Goal: Task Accomplishment & Management: Manage account settings

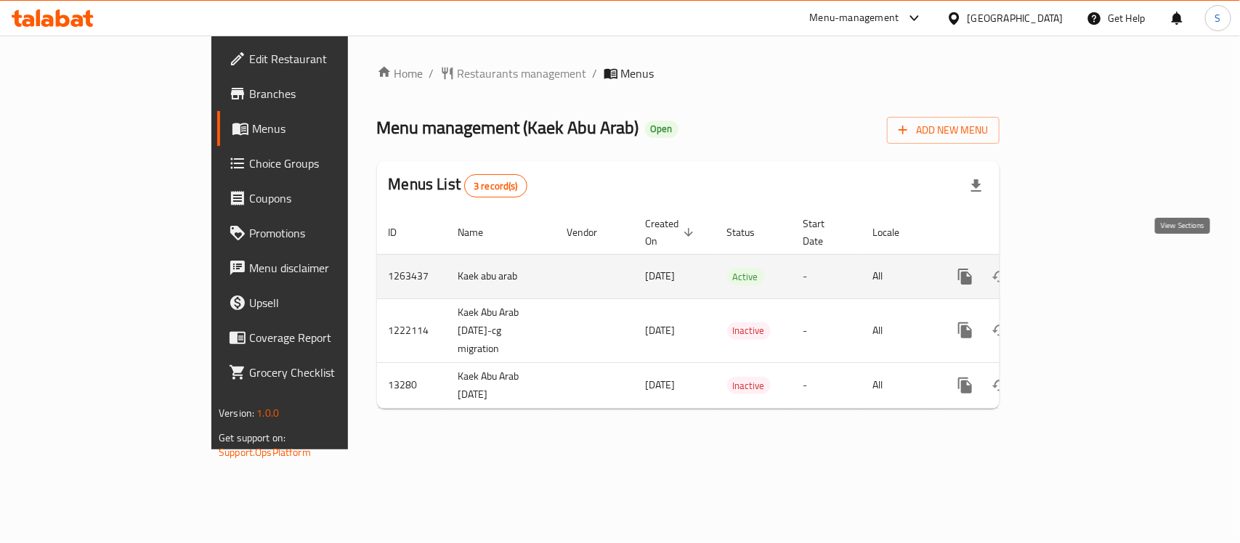
click at [1077, 270] on icon "enhanced table" at bounding box center [1070, 276] width 13 height 13
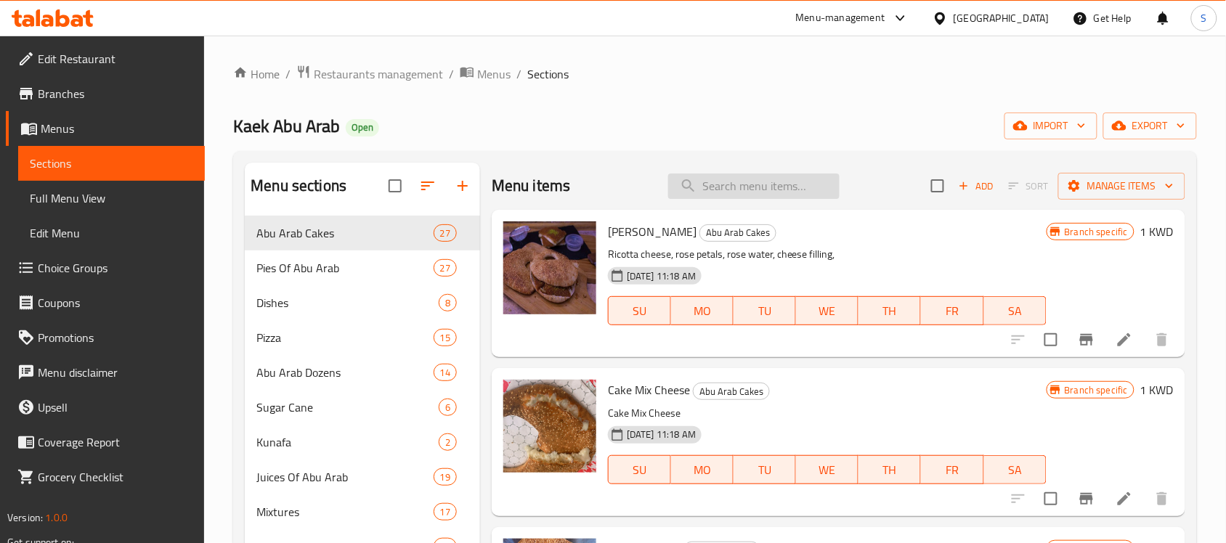
click at [735, 198] on input "search" at bounding box center [753, 186] width 171 height 25
paste input "15767"
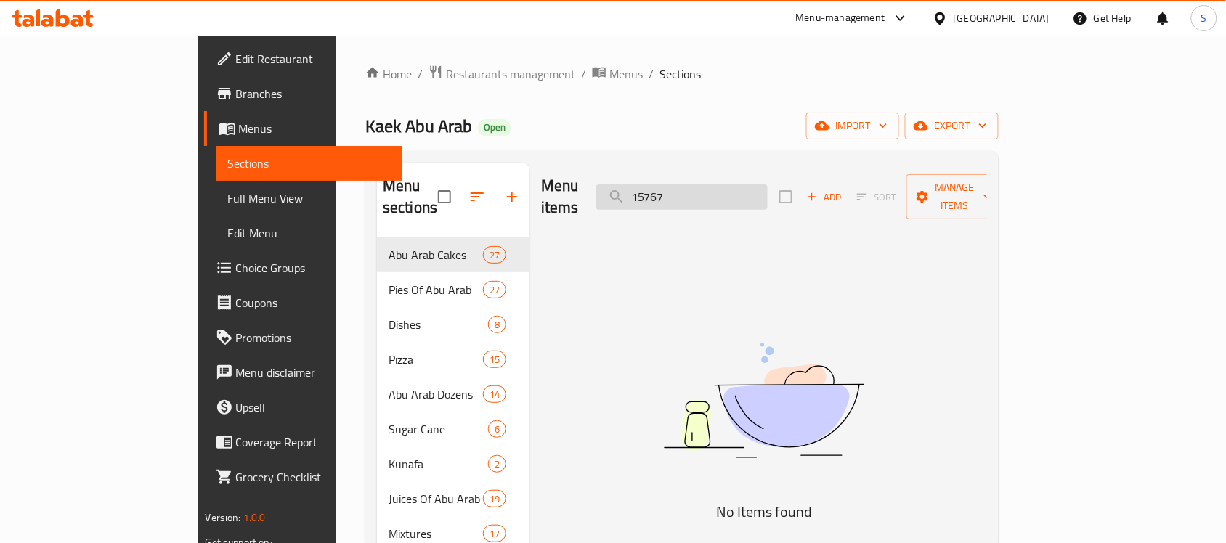
click at [750, 196] on input "15767" at bounding box center [681, 197] width 171 height 25
paste input "Teleany"
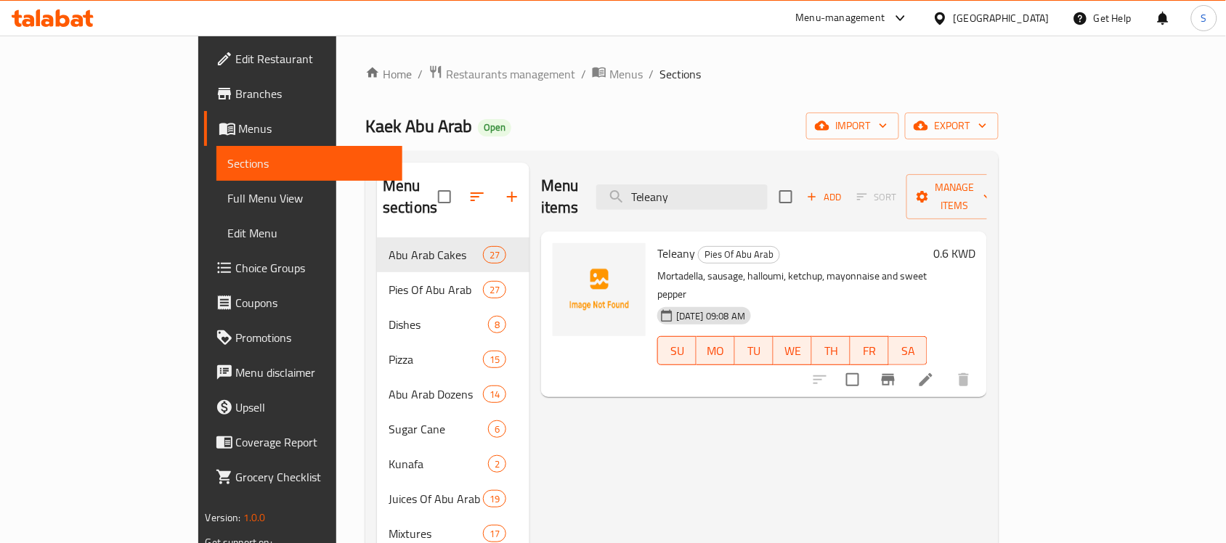
type input "Teleany"
drag, startPoint x: 1084, startPoint y: 437, endPoint x: 1088, endPoint y: 426, distance: 12.4
click at [987, 437] on div "Menu items Teleany Add Sort Manage items Teleany Pies Of Abu Arab Mortadella, s…" at bounding box center [759, 447] width 458 height 569
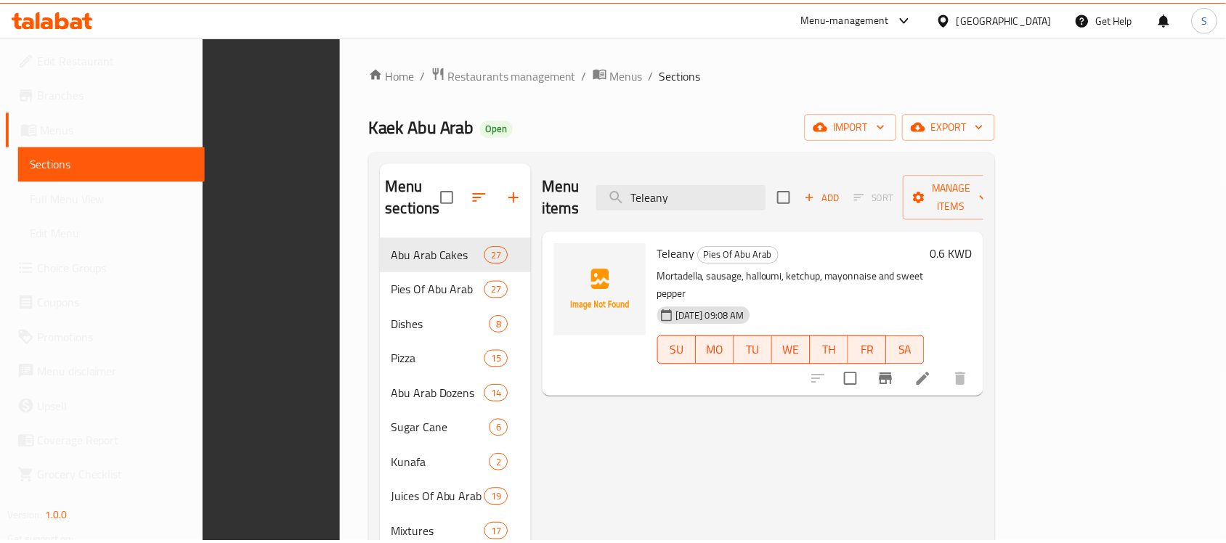
scroll to position [206, 0]
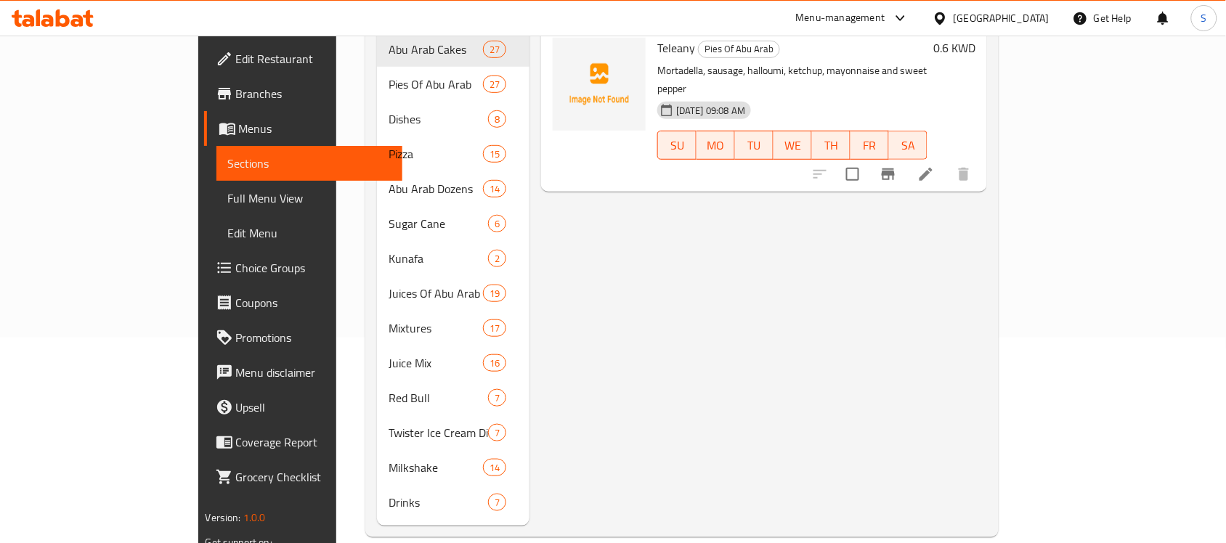
click at [539, 383] on div "Menu items Teleany Add Sort Manage items Teleany Pies Of Abu Arab Mortadella, s…" at bounding box center [759, 241] width 458 height 569
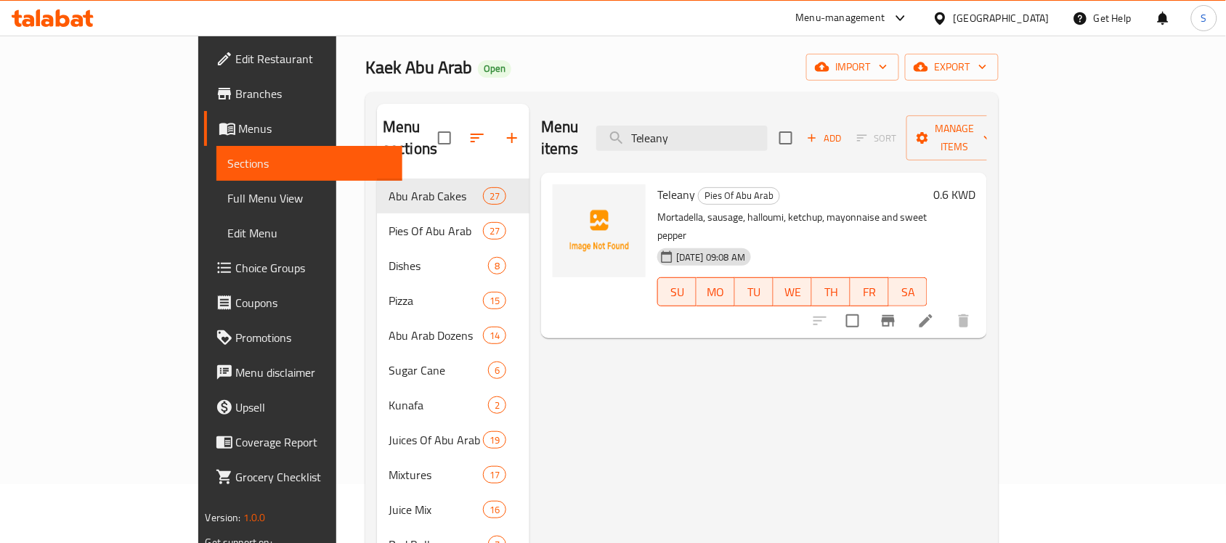
scroll to position [91, 0]
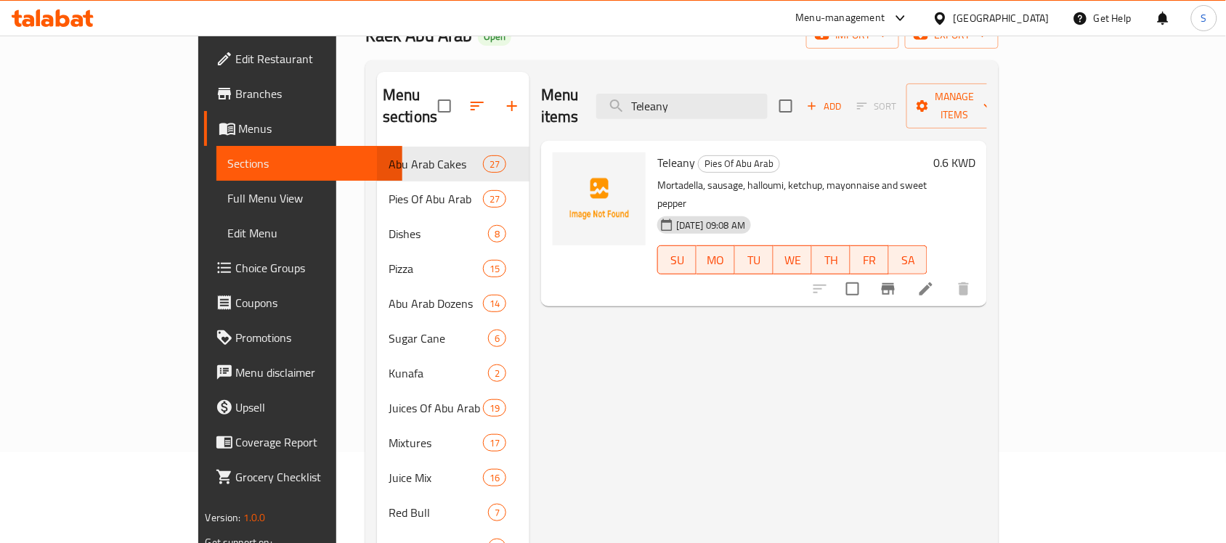
click at [935, 280] on icon at bounding box center [926, 288] width 17 height 17
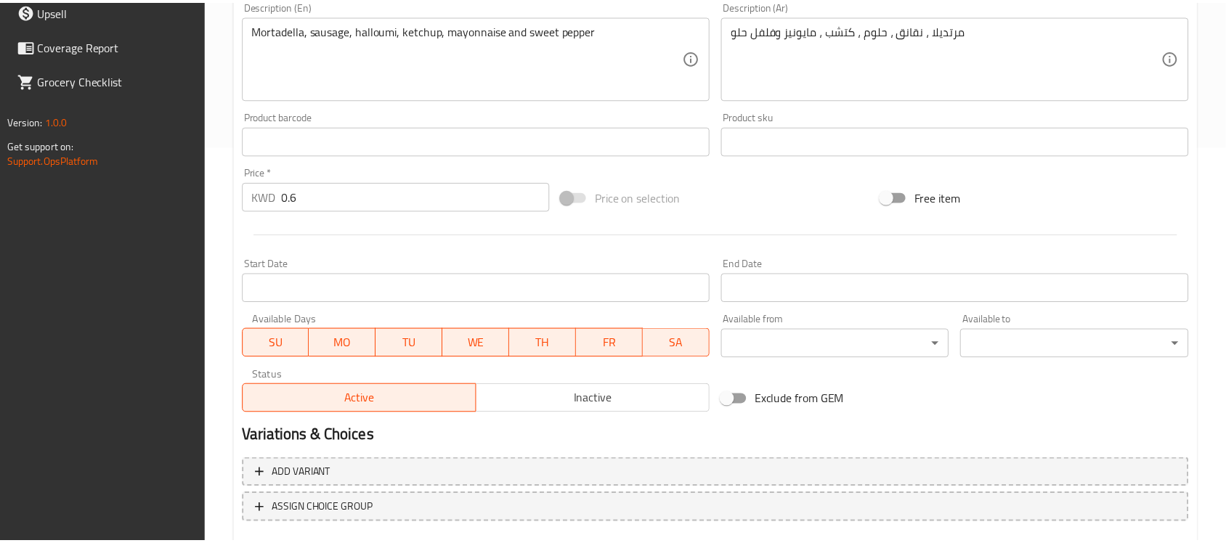
scroll to position [480, 0]
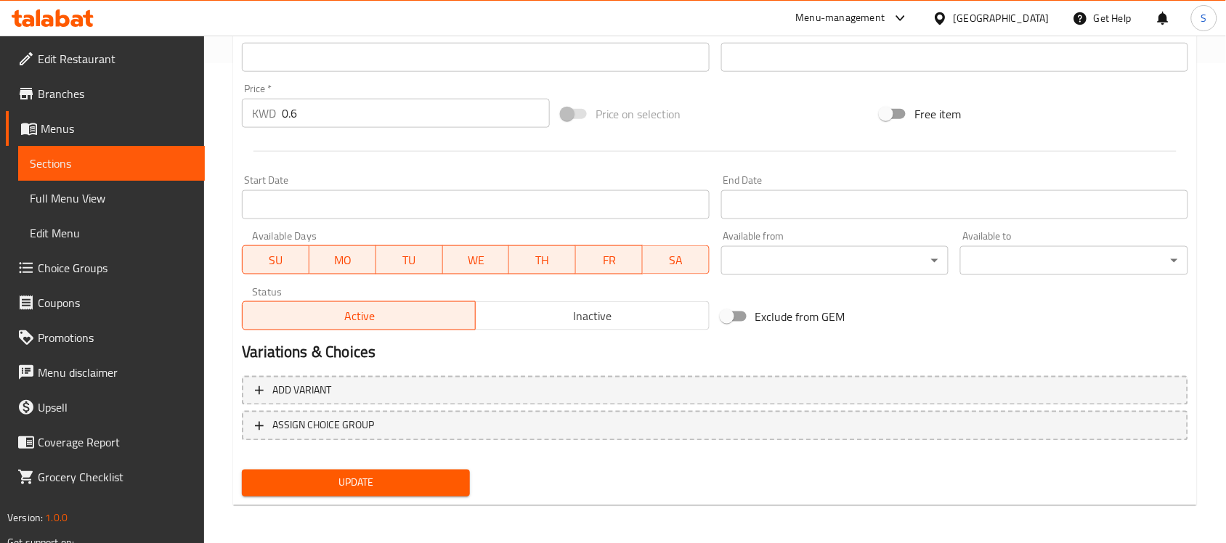
click at [593, 460] on div "Add variant ASSIGN CHOICE GROUP" at bounding box center [715, 418] width 958 height 94
click at [583, 310] on span "Inactive" at bounding box center [593, 316] width 222 height 21
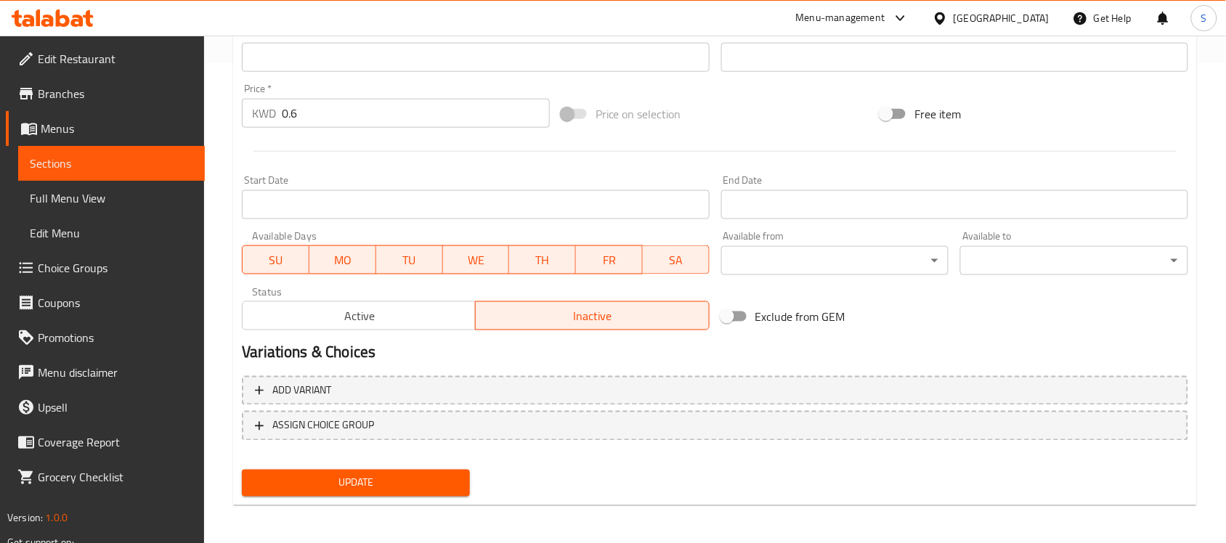
click at [437, 482] on span "Update" at bounding box center [356, 483] width 205 height 18
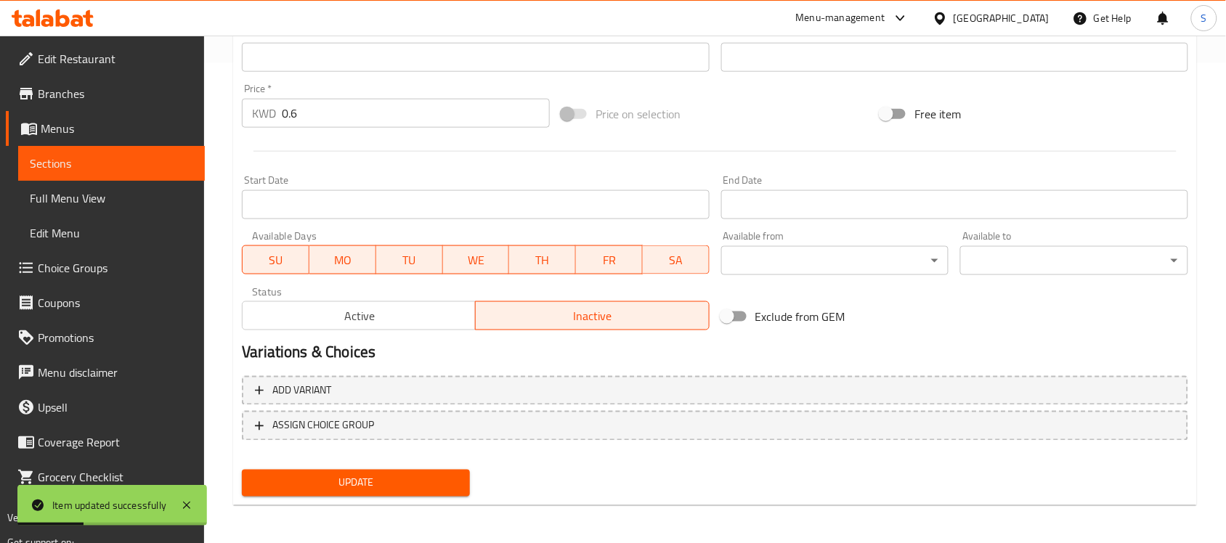
click at [731, 472] on div "Update" at bounding box center [715, 483] width 958 height 39
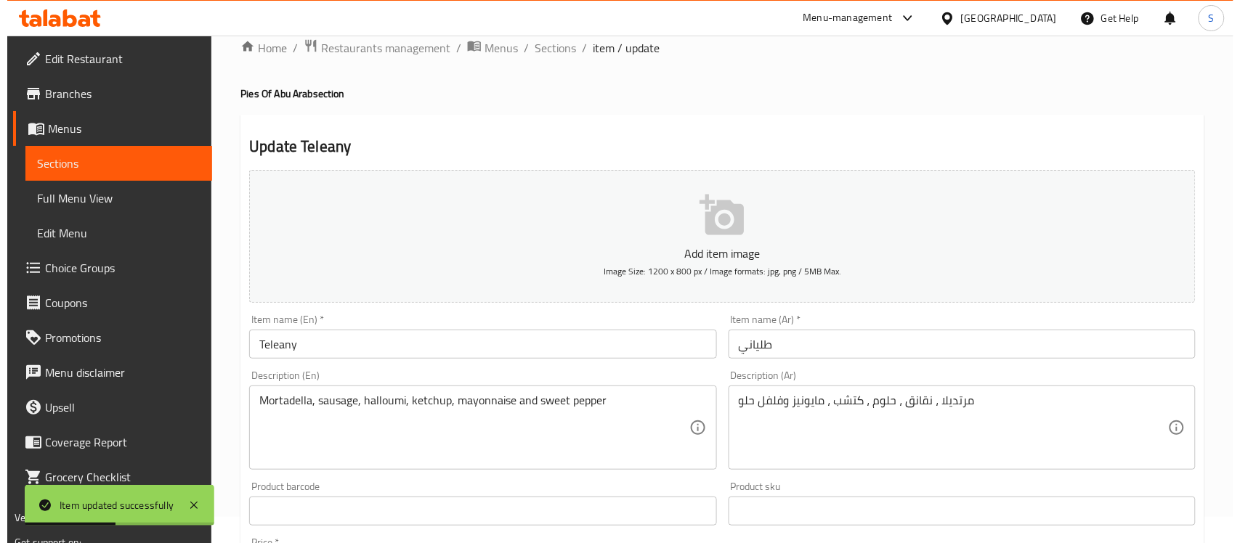
scroll to position [0, 0]
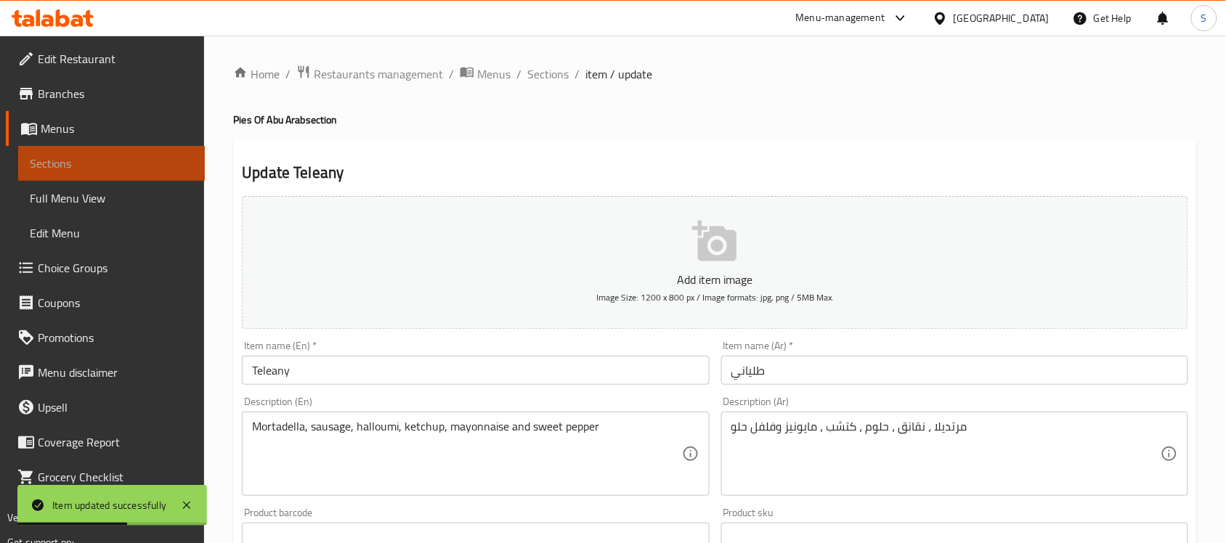
click at [74, 155] on span "Sections" at bounding box center [111, 163] width 163 height 17
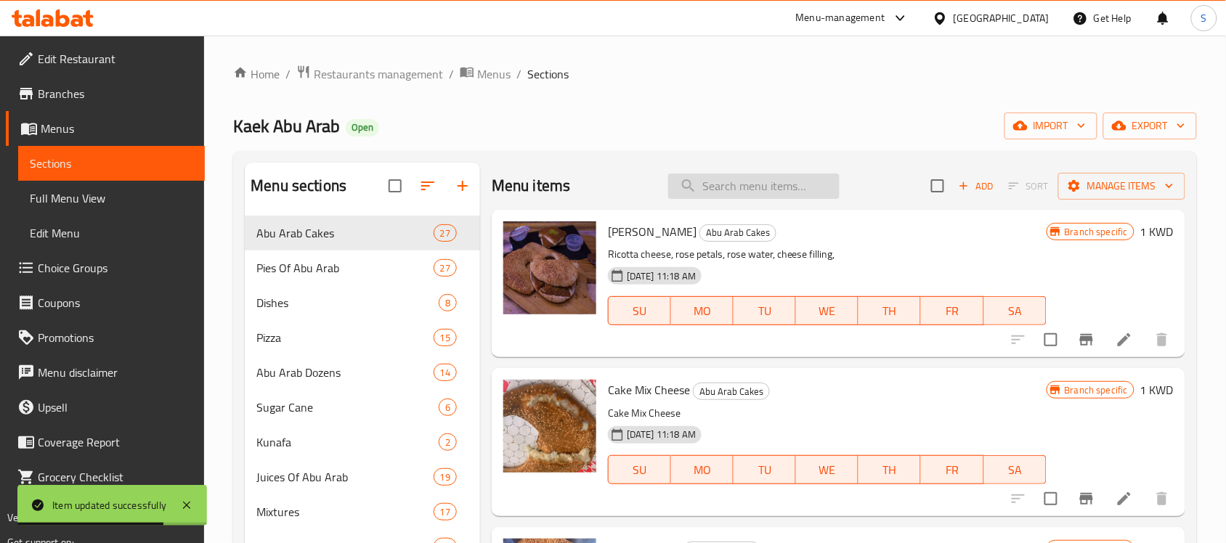
click at [709, 186] on input "search" at bounding box center [753, 186] width 171 height 25
paste input "Teleany"
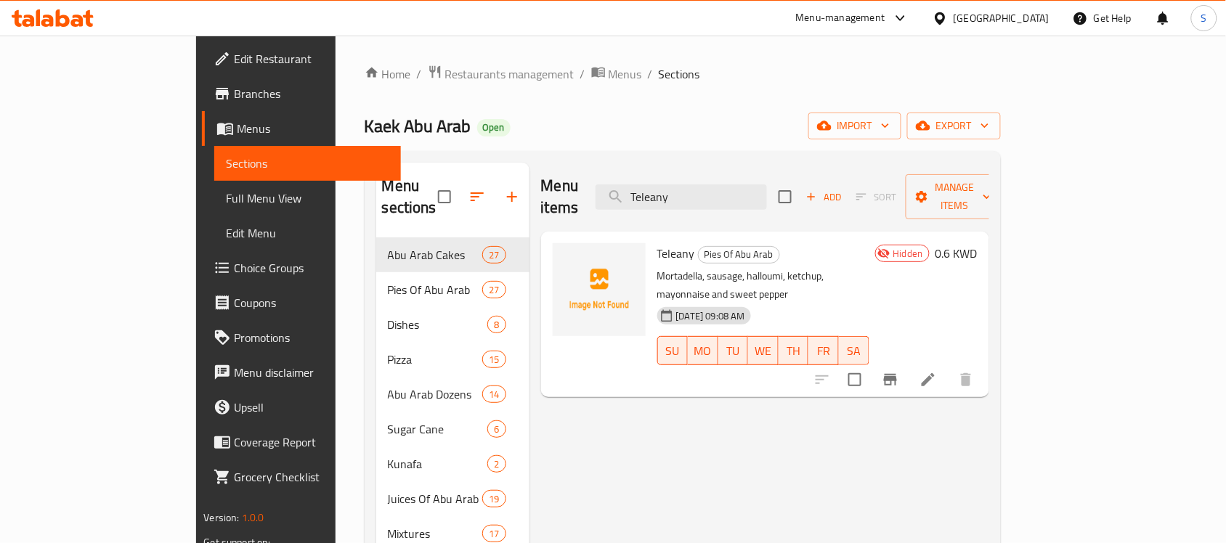
type input "Teleany"
click at [226, 193] on span "Full Menu View" at bounding box center [307, 198] width 163 height 17
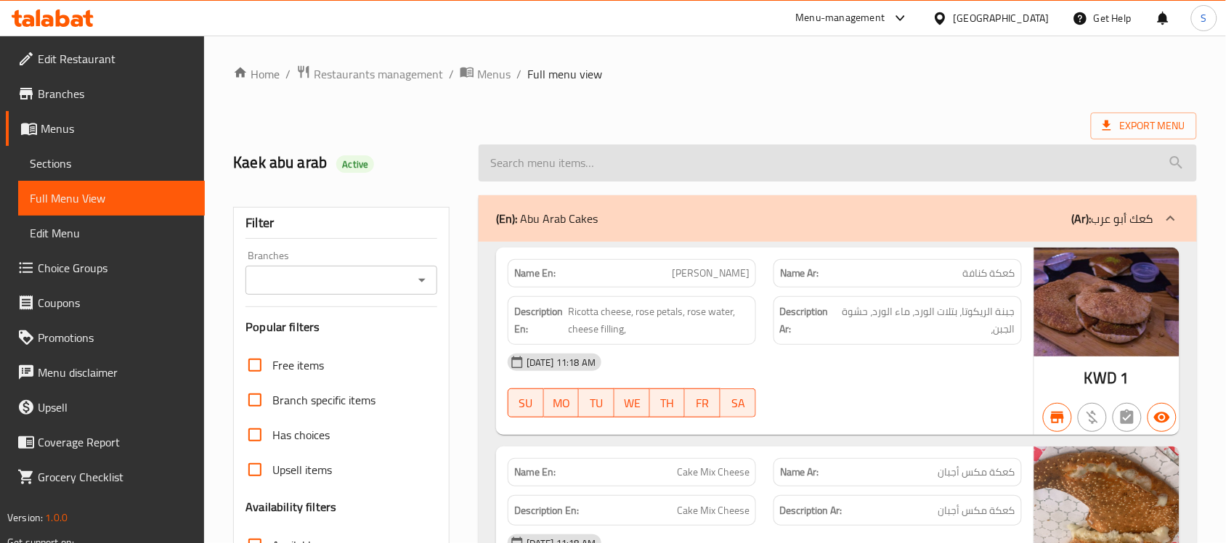
click at [603, 160] on input "search" at bounding box center [838, 163] width 719 height 37
paste input "Teleany"
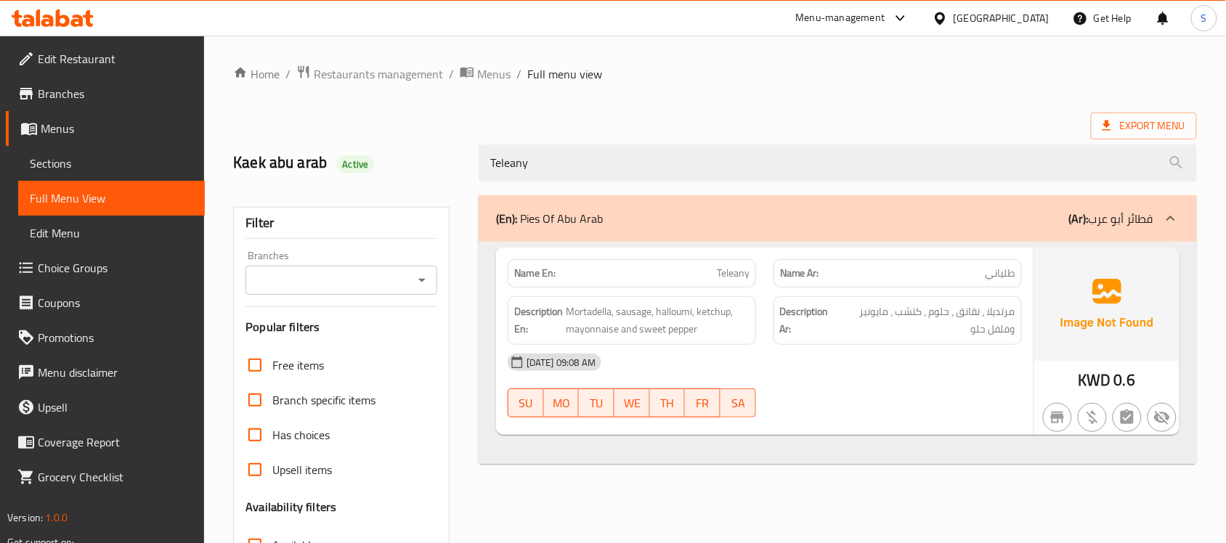
type input "Teleany"
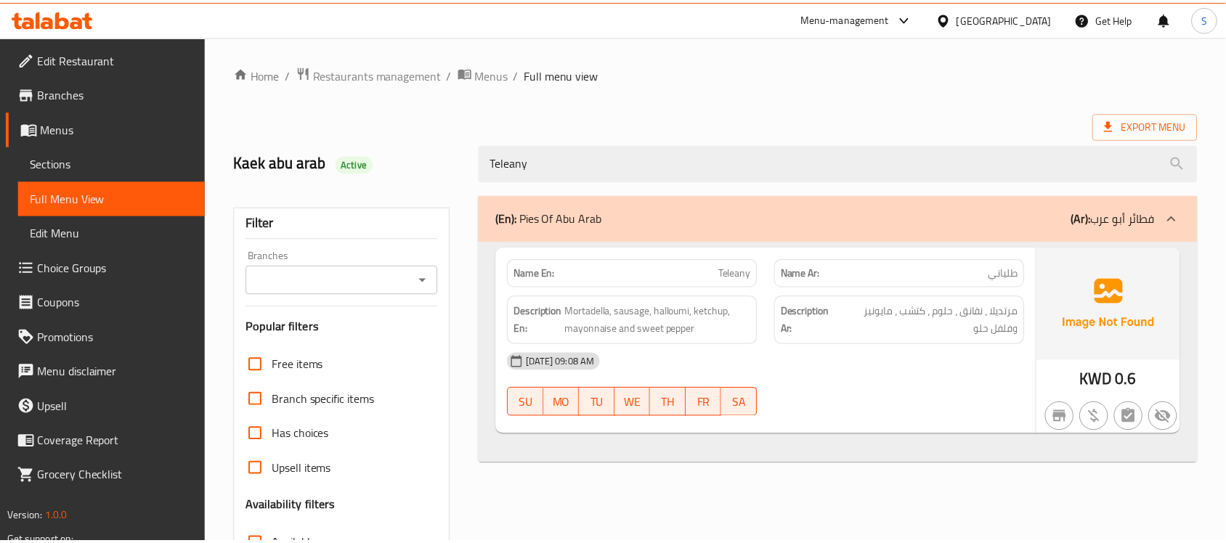
scroll to position [230, 0]
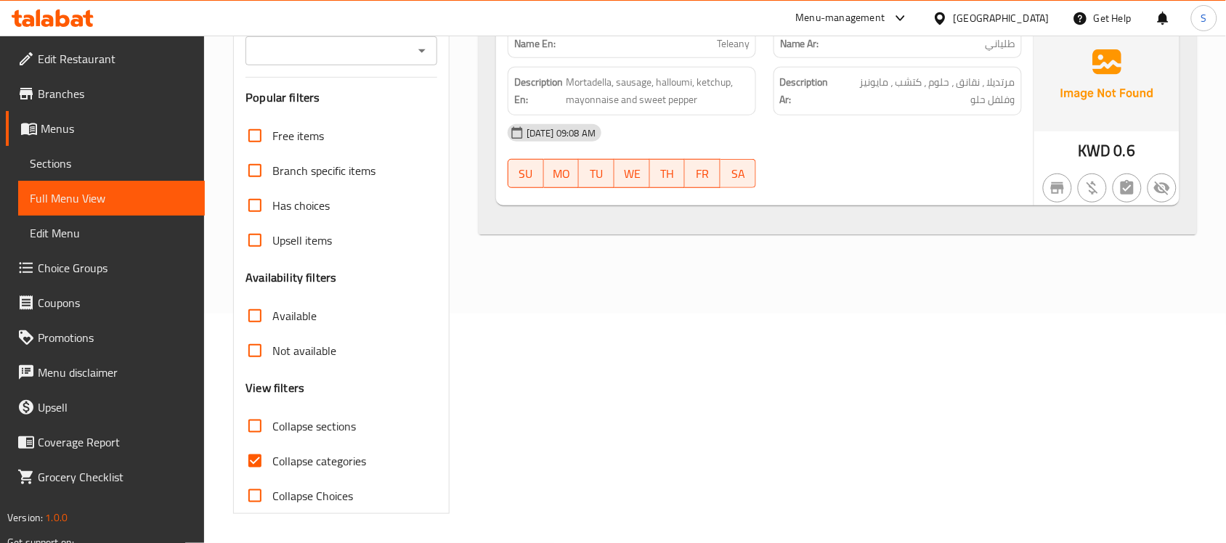
click at [604, 302] on div "(En): Pies Of Abu Arab (Ar): فطائر أبو عرب Name En: Teleany Name Ar: طلياني Des…" at bounding box center [838, 240] width 736 height 566
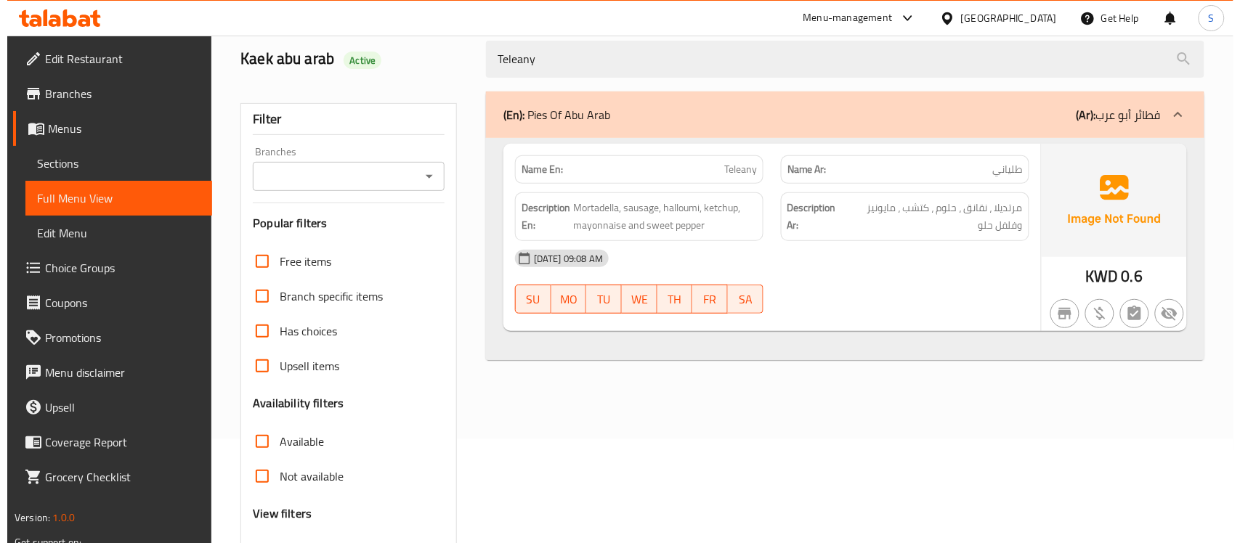
scroll to position [0, 0]
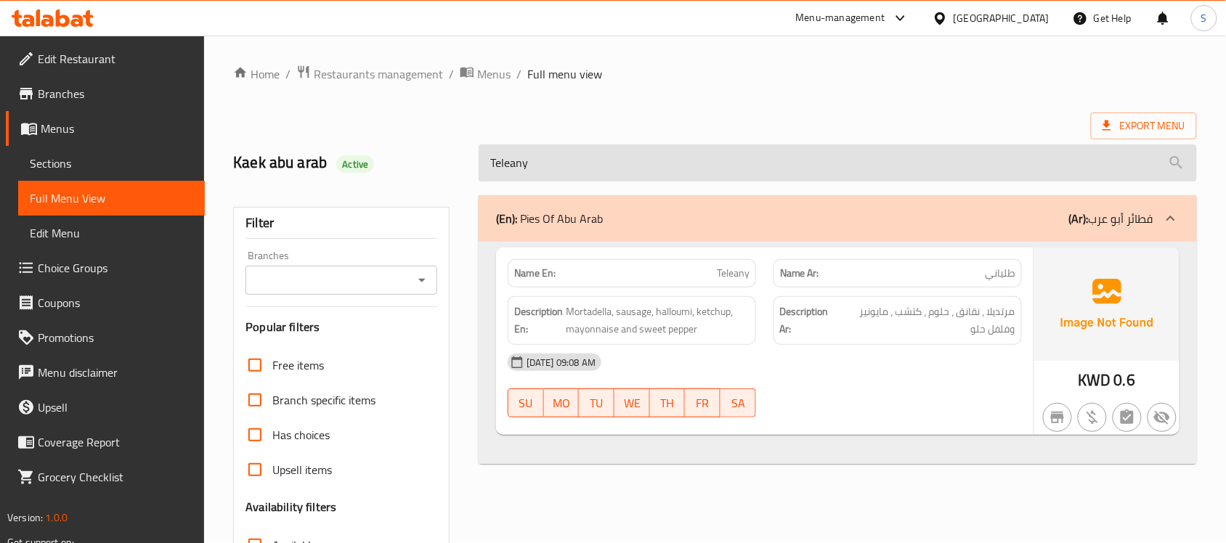
click at [557, 158] on input "Teleany" at bounding box center [838, 163] width 719 height 37
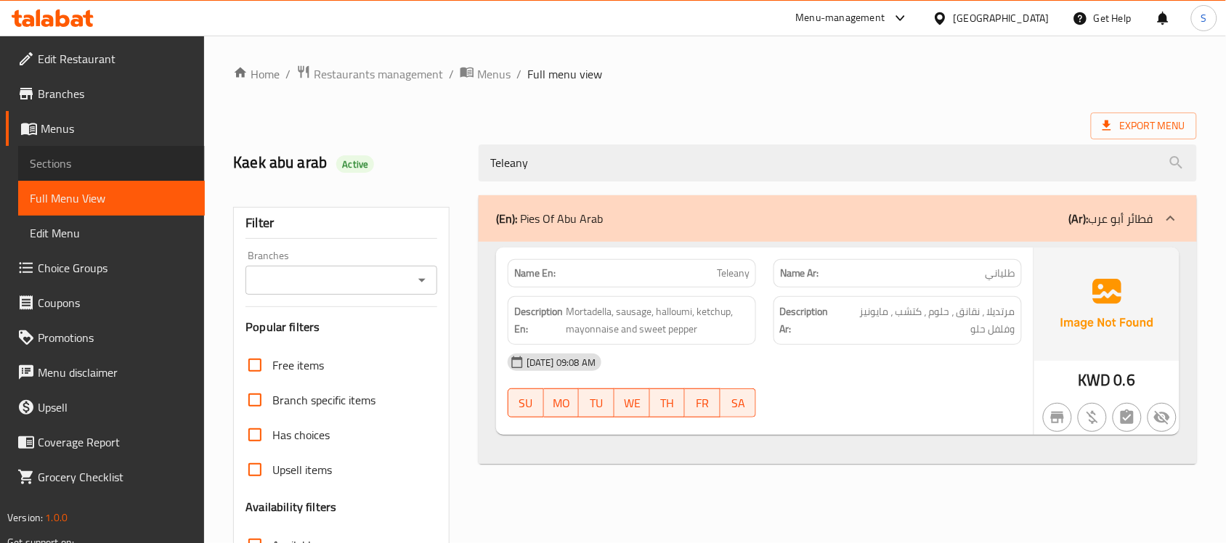
click at [45, 173] on link "Sections" at bounding box center [111, 163] width 187 height 35
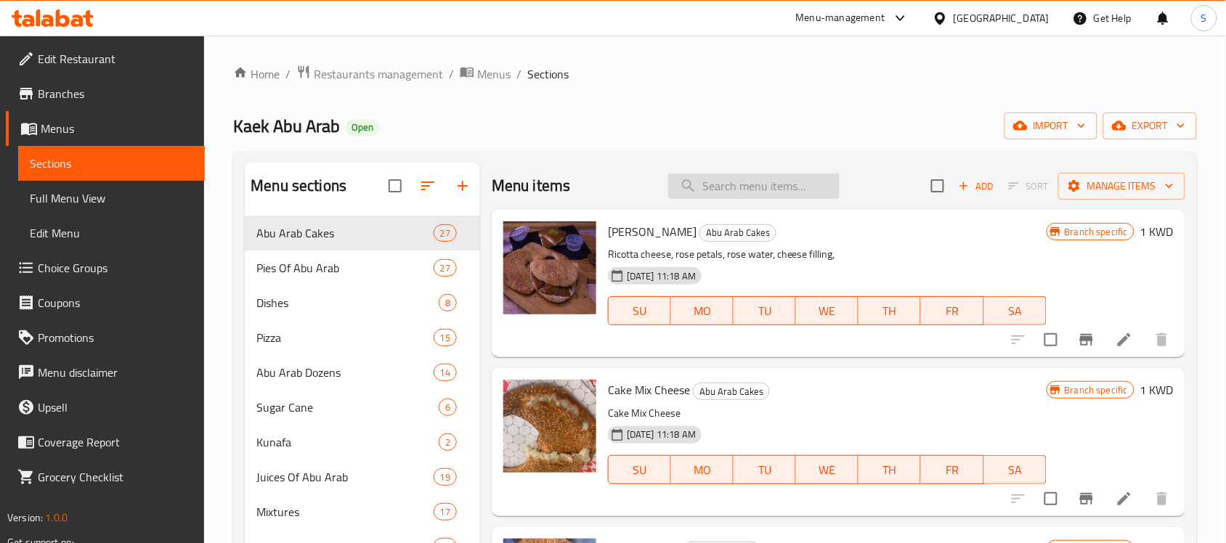
click at [727, 184] on input "search" at bounding box center [753, 186] width 171 height 25
paste input "Teleany"
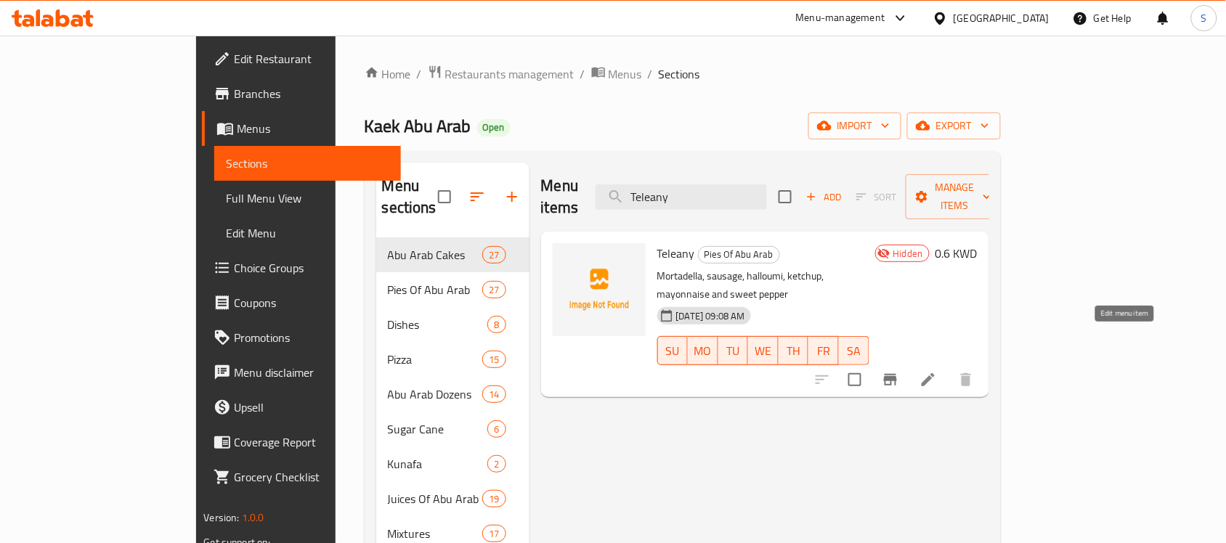
type input "Teleany"
click at [937, 371] on icon at bounding box center [928, 379] width 17 height 17
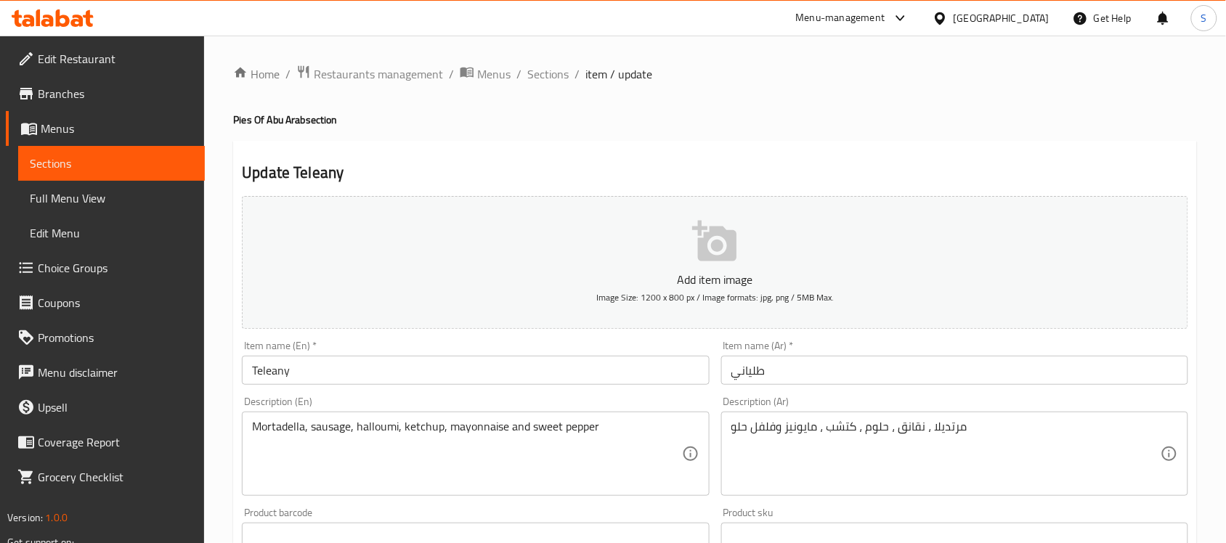
click at [70, 169] on span "Sections" at bounding box center [111, 163] width 163 height 17
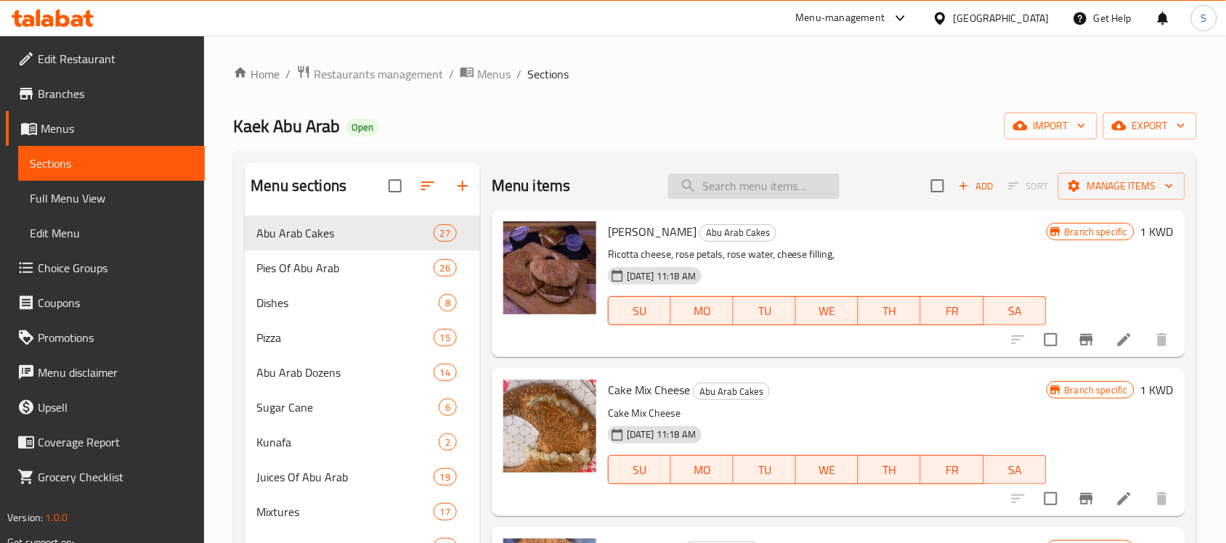
click at [718, 178] on input "search" at bounding box center [753, 186] width 171 height 25
paste input "Teleany"
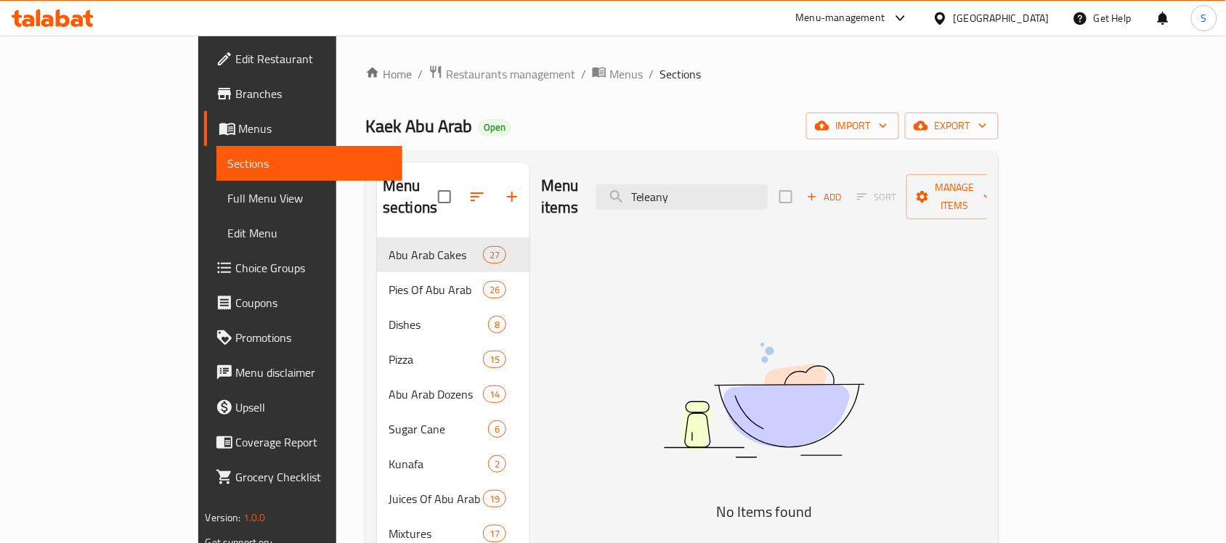
type input "Teleany"
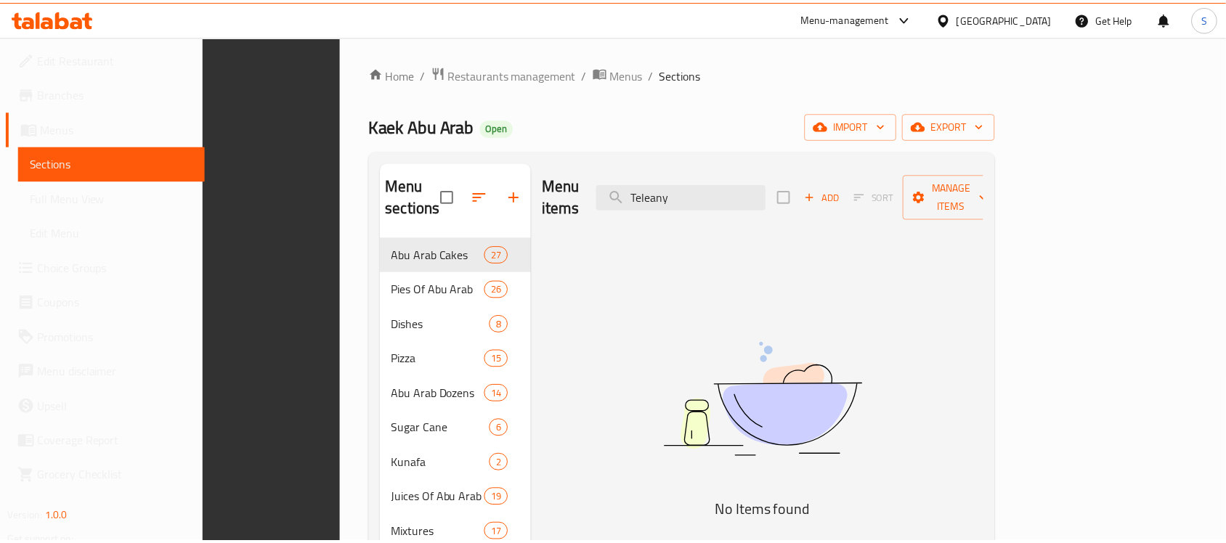
scroll to position [206, 0]
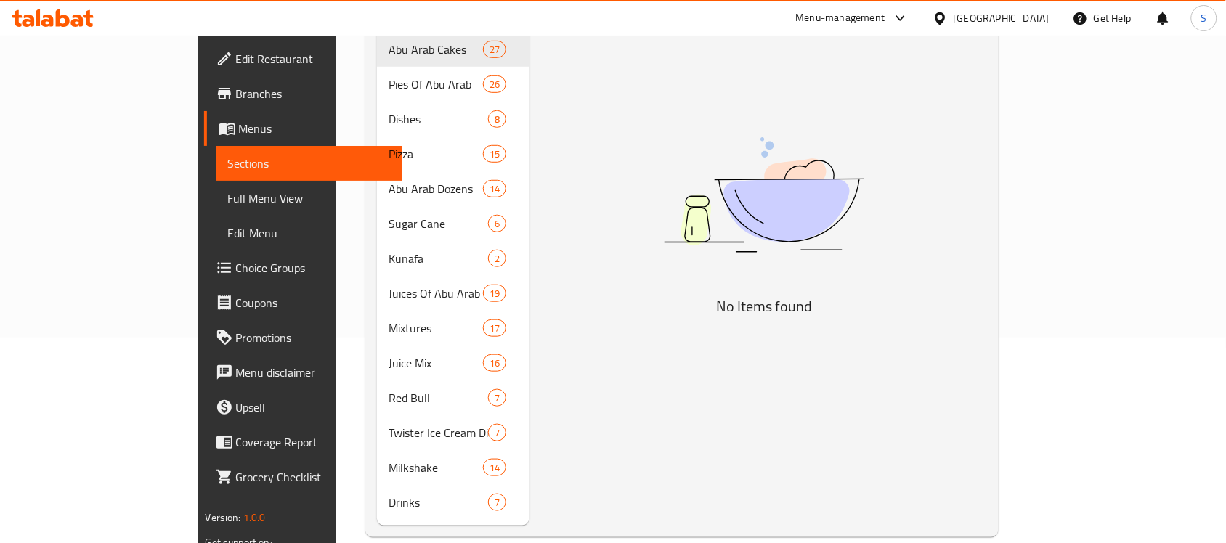
click at [217, 209] on link "Full Menu View" at bounding box center [310, 198] width 187 height 35
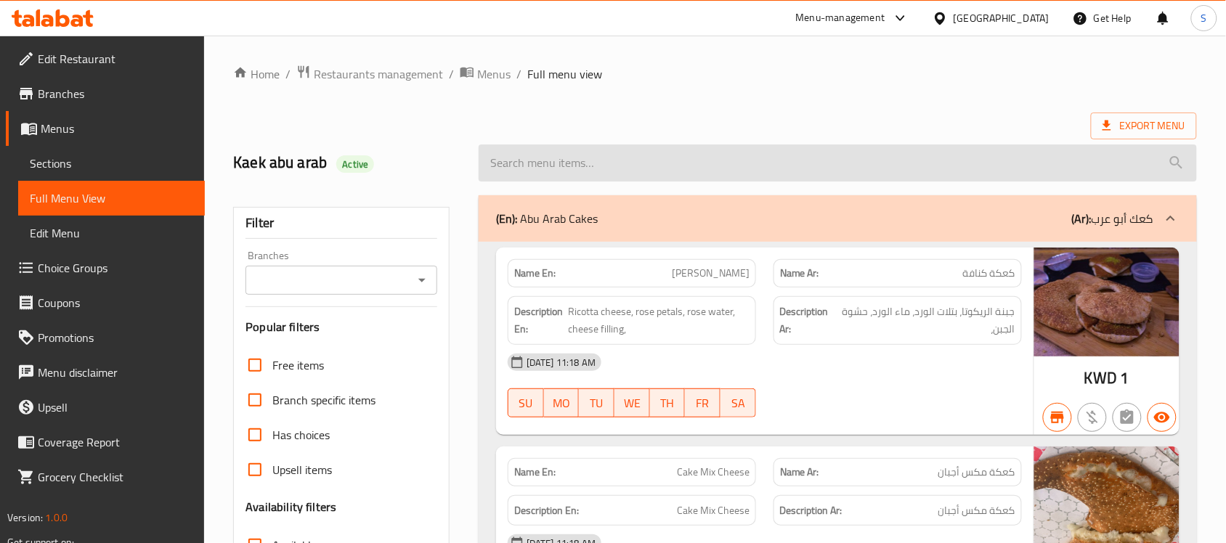
click at [779, 163] on input "search" at bounding box center [838, 163] width 719 height 37
paste input "Teleany"
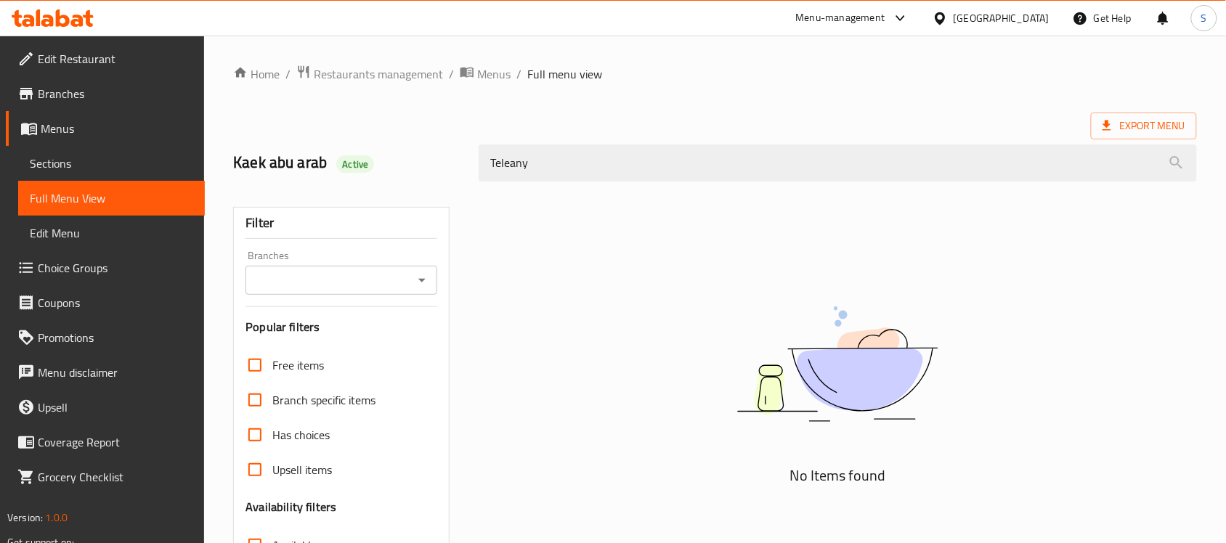
type input "Teleany"
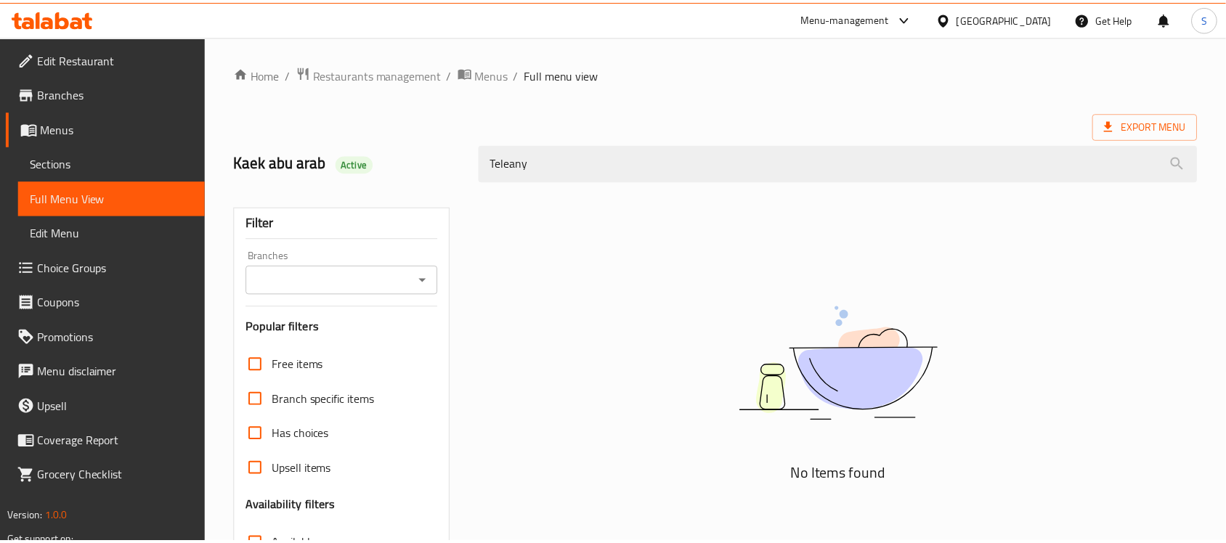
scroll to position [230, 0]
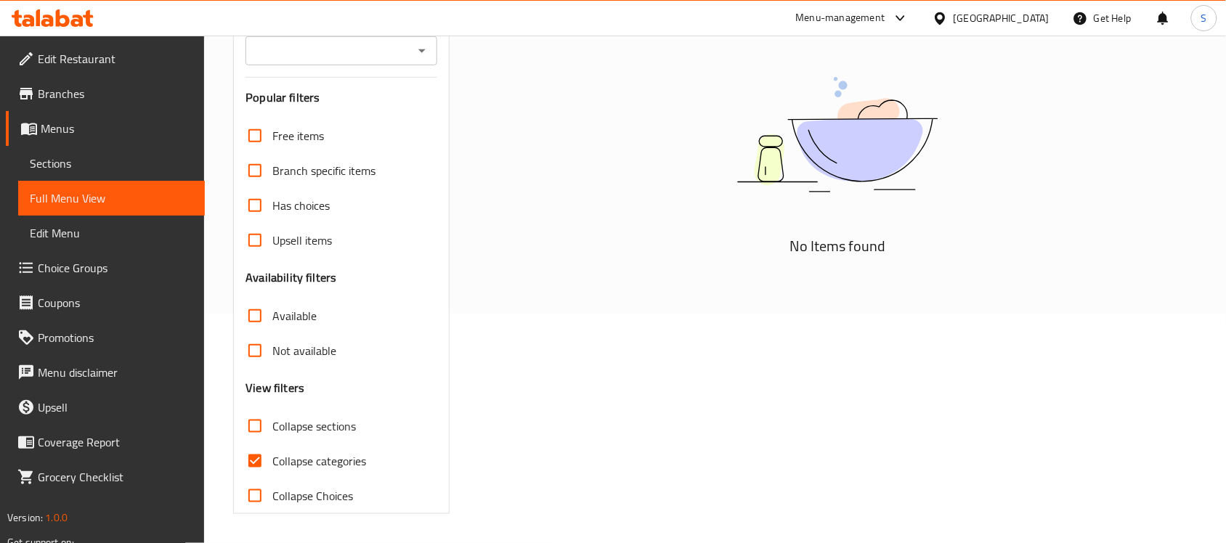
click at [673, 334] on div "No Items found" at bounding box center [838, 240] width 736 height 566
